Goal: Information Seeking & Learning: Find specific fact

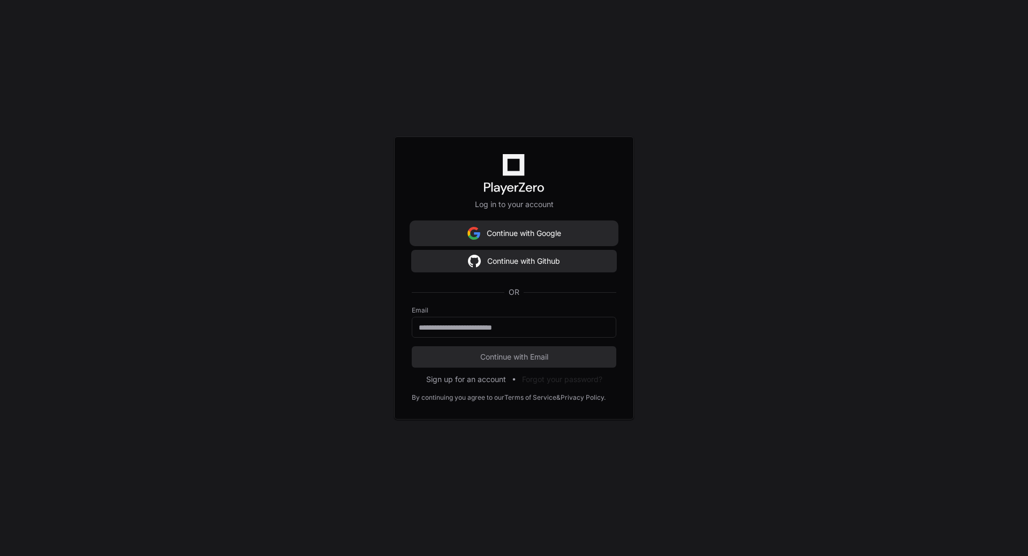
click at [555, 231] on button "Continue with Google" at bounding box center [514, 233] width 205 height 21
click at [508, 333] on div at bounding box center [514, 327] width 205 height 21
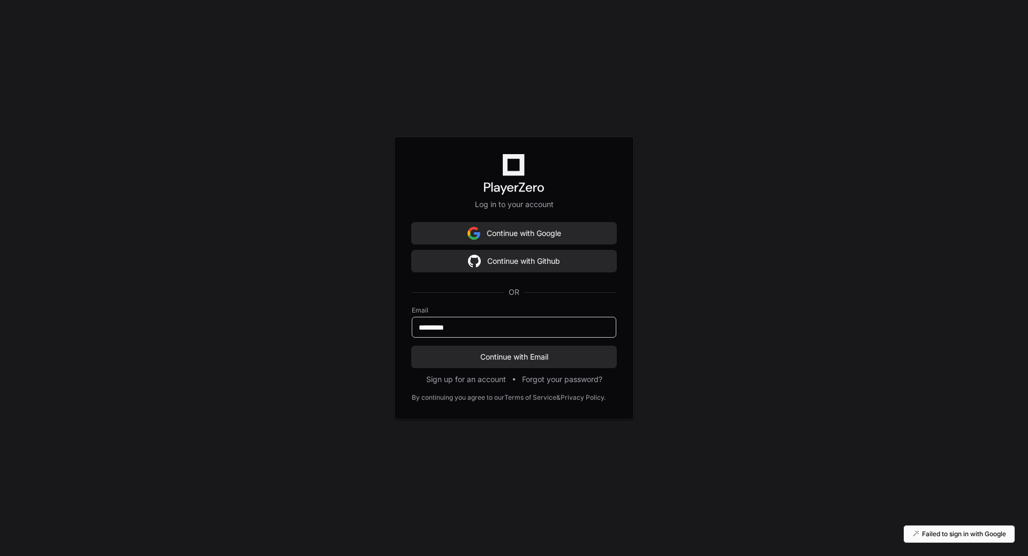
type input "**********"
click at [494, 353] on span "Continue with Email" at bounding box center [514, 357] width 205 height 11
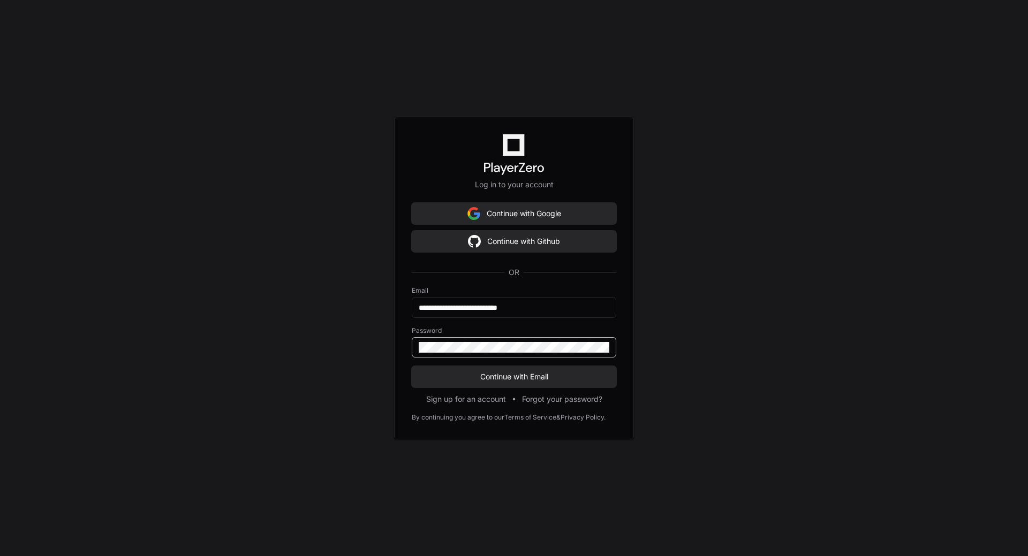
click at [380, 344] on div "**********" at bounding box center [514, 278] width 1028 height 556
click at [335, 340] on div "**********" at bounding box center [514, 278] width 1028 height 556
click at [412, 366] on button "Continue with Email" at bounding box center [514, 376] width 205 height 21
click at [510, 383] on button "Continue with Email" at bounding box center [514, 376] width 205 height 21
click at [391, 351] on div "**********" at bounding box center [514, 278] width 1028 height 556
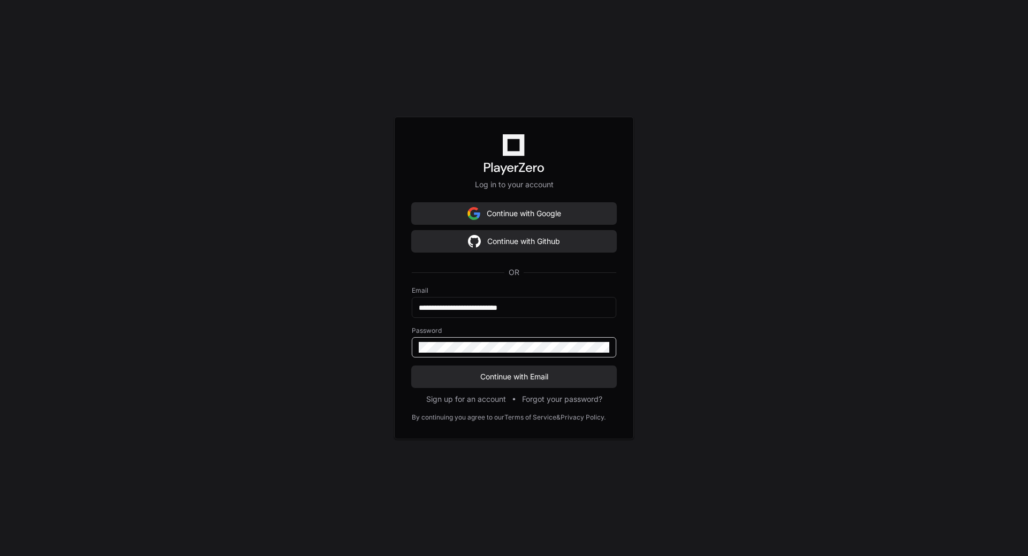
click at [362, 344] on div "**********" at bounding box center [514, 278] width 1028 height 556
click at [412, 366] on button "Continue with Email" at bounding box center [514, 376] width 205 height 21
click at [209, 334] on div "**********" at bounding box center [514, 278] width 1028 height 556
click at [412, 366] on button "Continue with Email" at bounding box center [514, 376] width 205 height 21
click at [548, 372] on span "Continue with Email" at bounding box center [514, 377] width 205 height 11
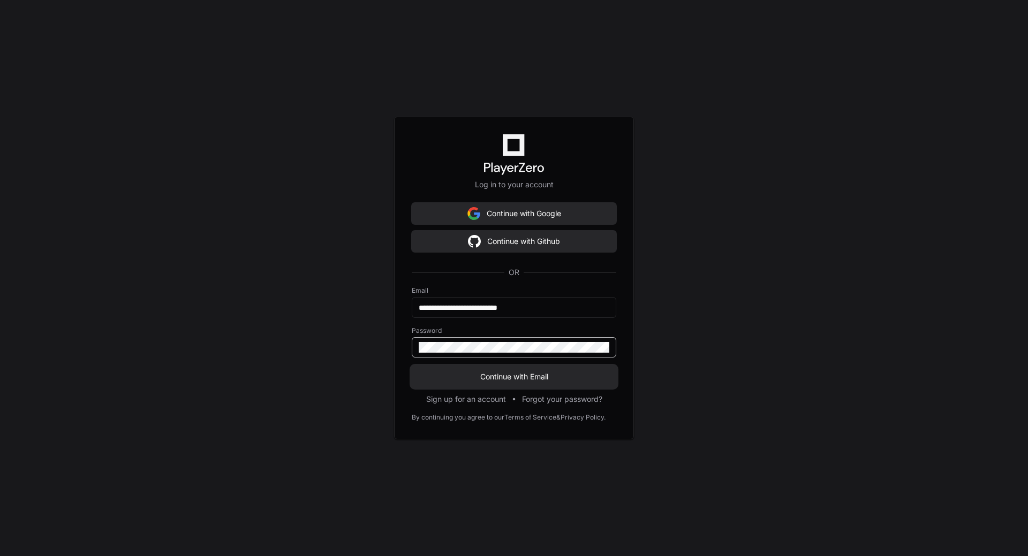
click at [553, 373] on span "Continue with Email" at bounding box center [514, 377] width 205 height 11
click at [507, 373] on span "Continue with Email" at bounding box center [514, 377] width 205 height 11
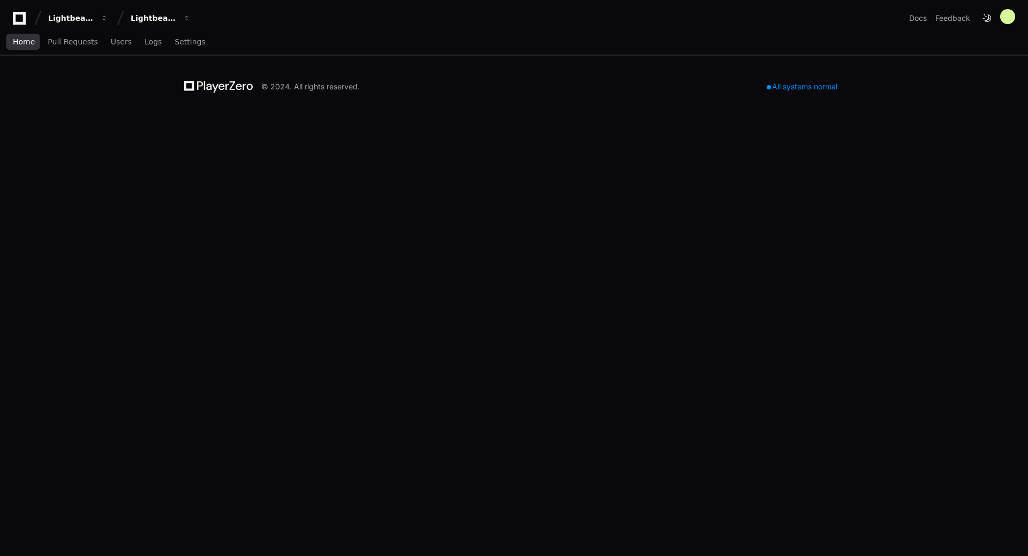
click at [24, 41] on span "Home" at bounding box center [24, 42] width 22 height 6
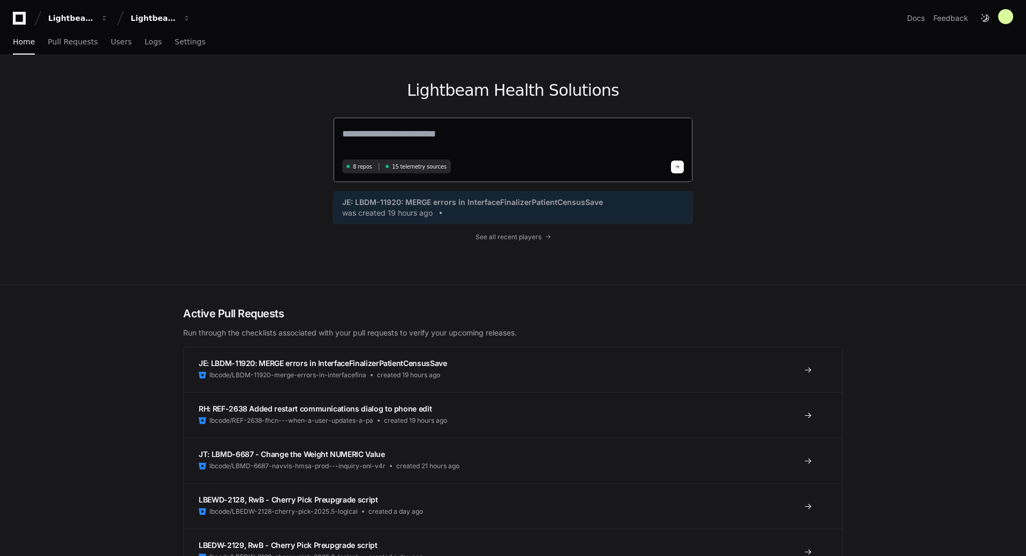
click at [412, 136] on textarea at bounding box center [513, 141] width 342 height 30
type textarea "**********"
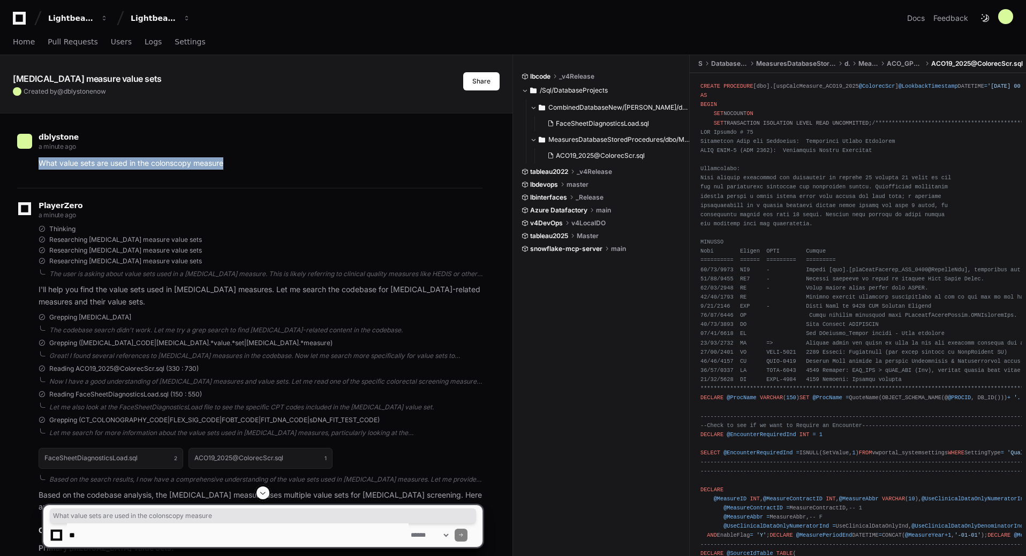
drag, startPoint x: 231, startPoint y: 163, endPoint x: 26, endPoint y: 161, distance: 205.1
click at [26, 161] on div "What value sets are used in the colonscopy measure" at bounding box center [249, 163] width 465 height 12
copy p "What value sets are used in the colonscopy measure"
click at [230, 161] on p "What value sets are used in the colonscopy measure" at bounding box center [261, 163] width 444 height 12
drag, startPoint x: 231, startPoint y: 162, endPoint x: 28, endPoint y: 167, distance: 202.5
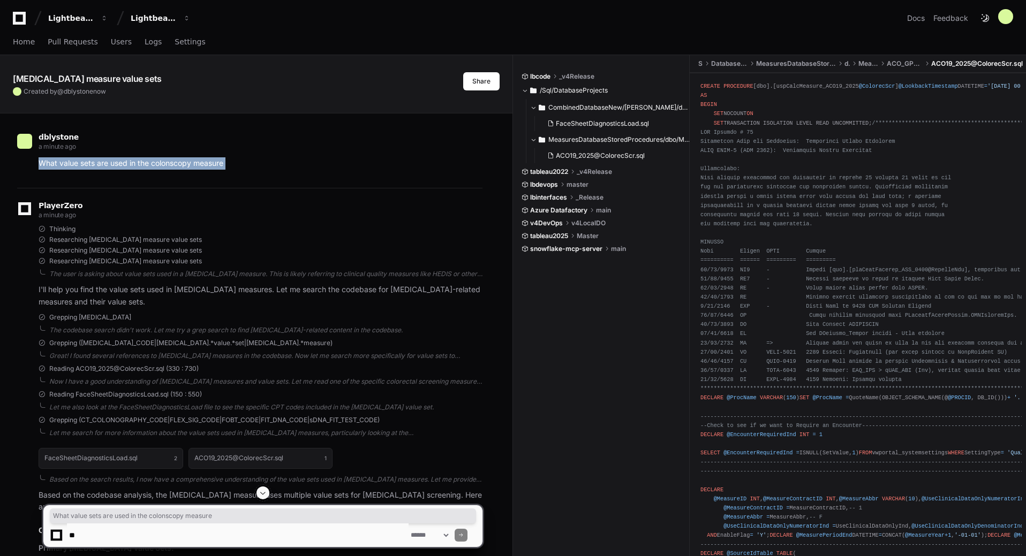
click at [28, 167] on div "What value sets are used in the colonscopy measure" at bounding box center [249, 163] width 465 height 12
click at [23, 39] on span "Home" at bounding box center [24, 42] width 22 height 6
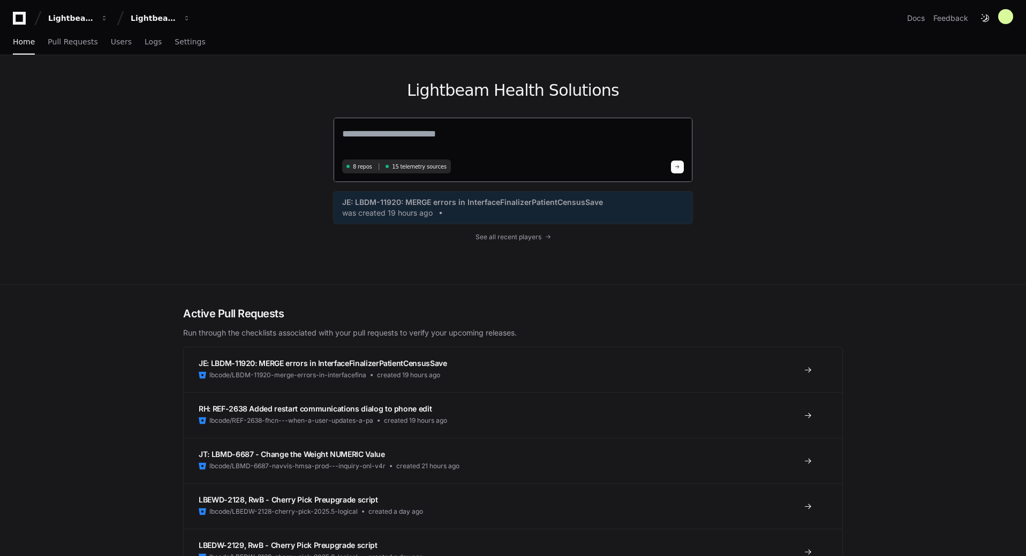
click at [529, 129] on textarea at bounding box center [513, 141] width 342 height 30
click at [578, 132] on textarea at bounding box center [513, 141] width 342 height 30
click at [577, 133] on textarea at bounding box center [513, 141] width 342 height 30
click at [577, 132] on textarea at bounding box center [513, 141] width 342 height 30
paste textarea "**********"
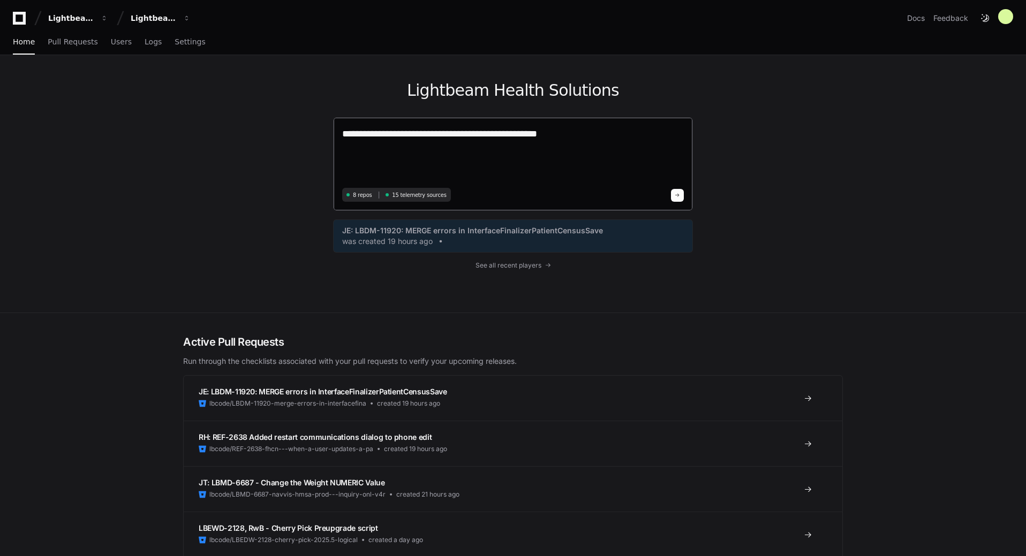
type textarea "**********"
click at [679, 194] on span at bounding box center [677, 195] width 5 height 5
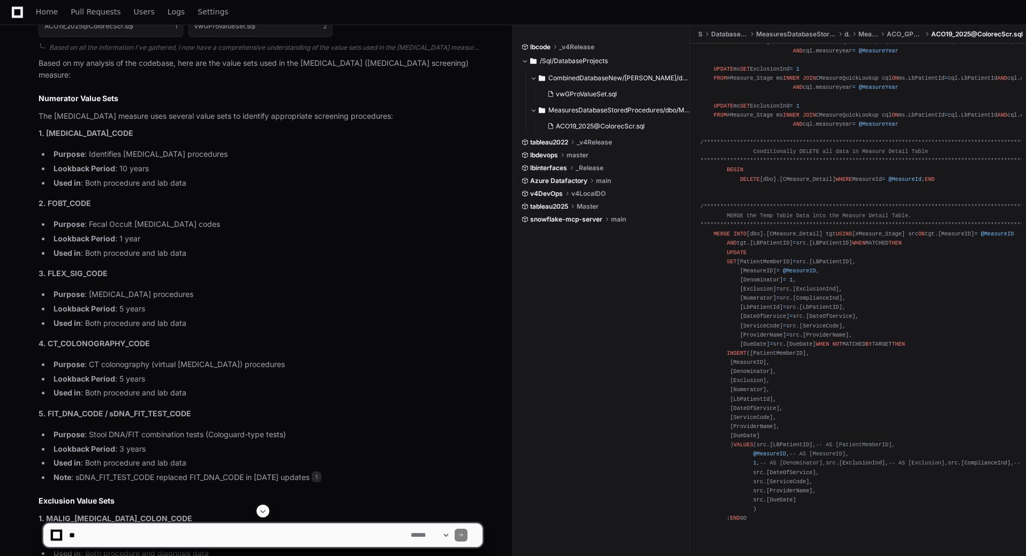
scroll to position [712, 0]
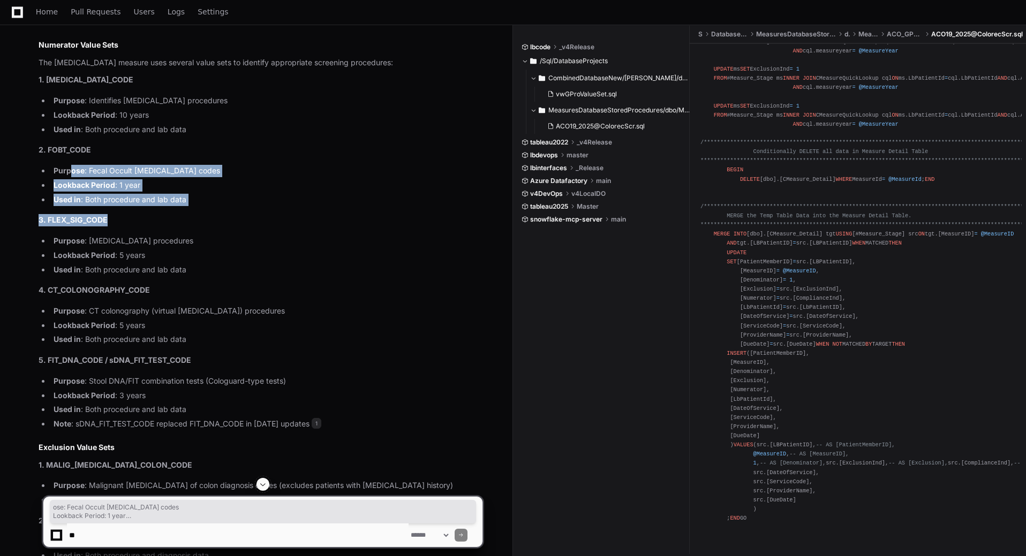
drag, startPoint x: 96, startPoint y: 164, endPoint x: 165, endPoint y: 210, distance: 83.0
click at [165, 210] on article "Based on my analysis of the codebase, here are the value sets used in the [MEDI…" at bounding box center [261, 426] width 444 height 845
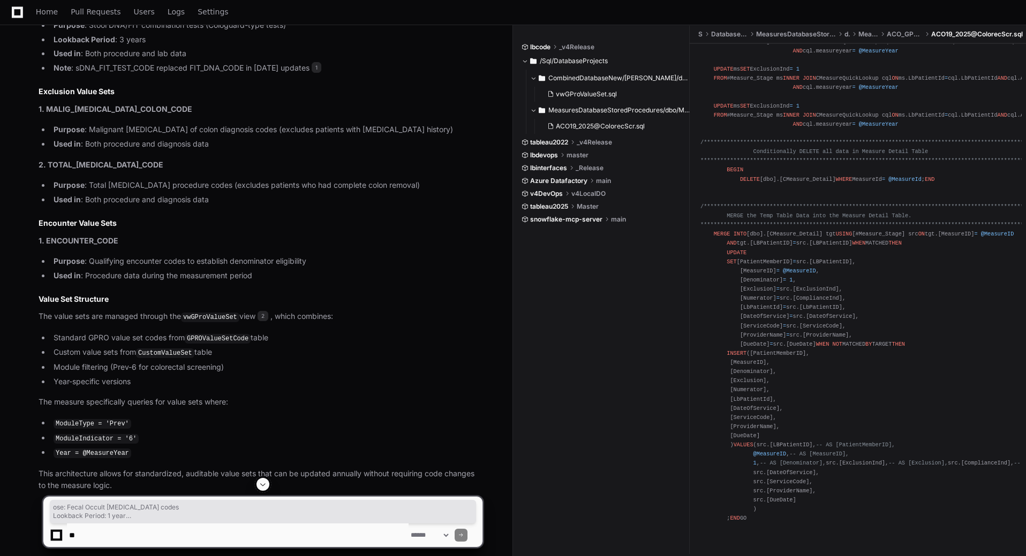
scroll to position [1087, 0]
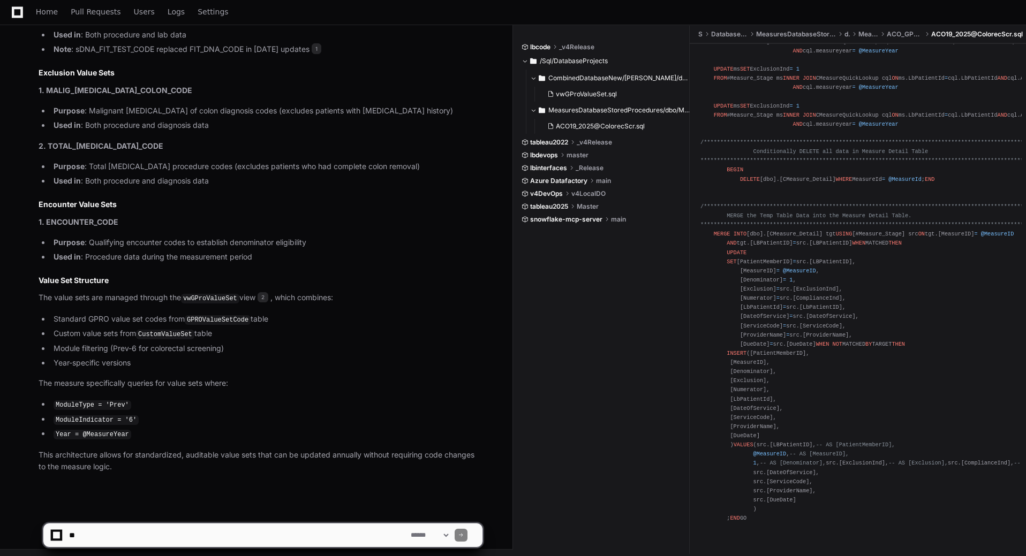
click at [122, 466] on p "This architecture allows for standardized, auditable value sets that can be upd…" at bounding box center [261, 461] width 444 height 25
click at [123, 537] on textarea at bounding box center [238, 536] width 342 height 24
click at [337, 534] on textarea at bounding box center [238, 536] width 342 height 24
click at [255, 538] on textarea at bounding box center [238, 536] width 342 height 24
click at [559, 238] on div "lbcode _v4Release /Sql/DatabaseProjects CombinedDatabaseNew/[PERSON_NAME]/dbo/V…" at bounding box center [606, 290] width 168 height 529
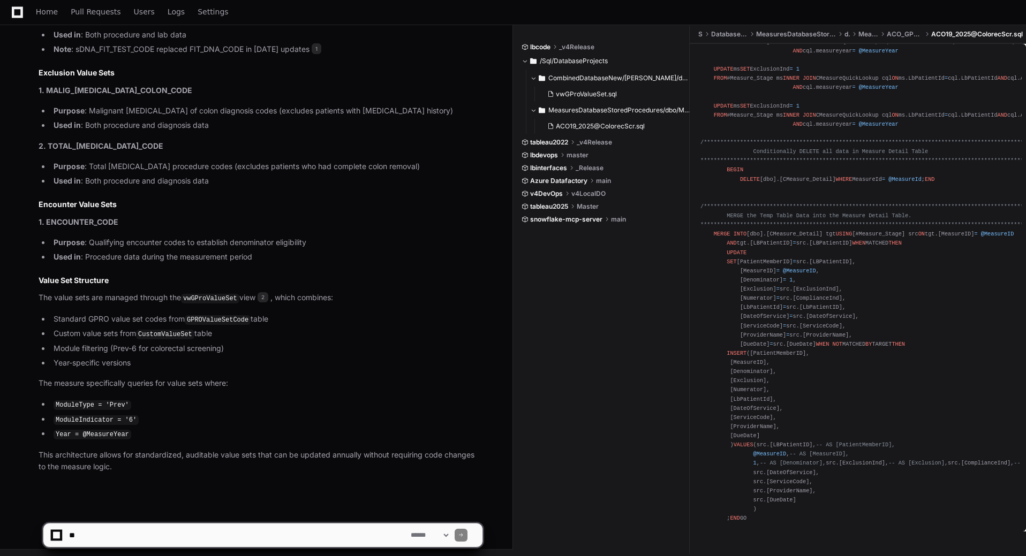
click at [560, 266] on div "lbcode _v4Release /Sql/DatabaseProjects CombinedDatabaseNew/[PERSON_NAME]/dbo/V…" at bounding box center [606, 290] width 168 height 529
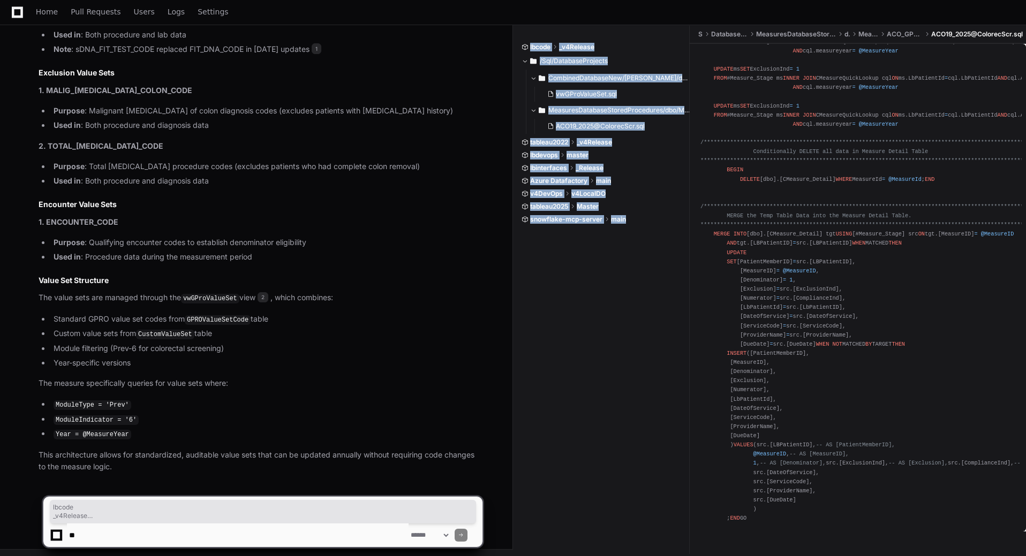
drag, startPoint x: 530, startPoint y: 47, endPoint x: 635, endPoint y: 216, distance: 199.1
click at [635, 216] on div "lbcode _v4Release /Sql/DatabaseProjects CombinedDatabaseNew/[PERSON_NAME]/dbo/V…" at bounding box center [605, 133] width 167 height 181
click at [572, 284] on div "lbcode _v4Release /Sql/DatabaseProjects CombinedDatabaseNew/[PERSON_NAME]/dbo/V…" at bounding box center [606, 290] width 168 height 529
